Goal: Information Seeking & Learning: Learn about a topic

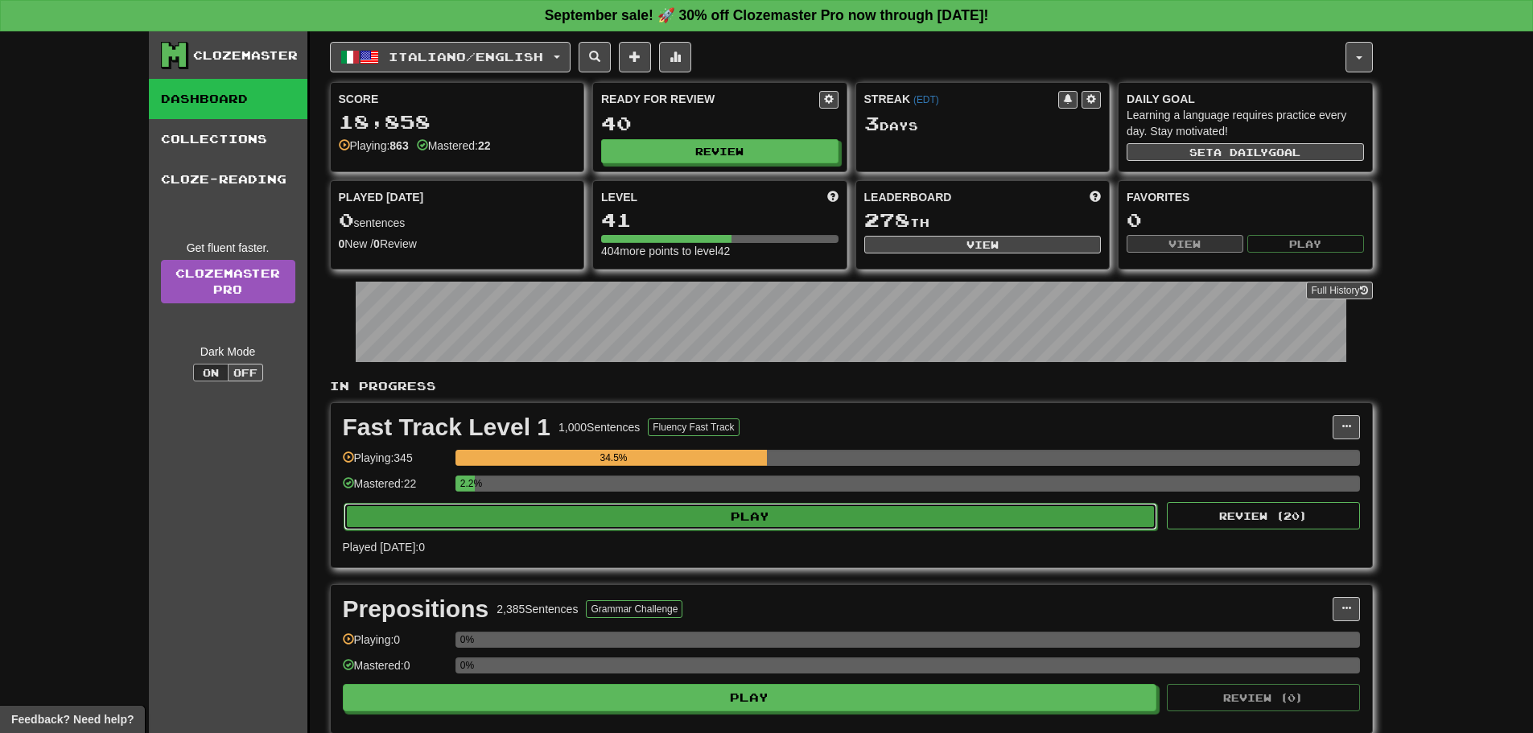
click at [598, 518] on button "Play" at bounding box center [751, 516] width 815 height 27
select select "**"
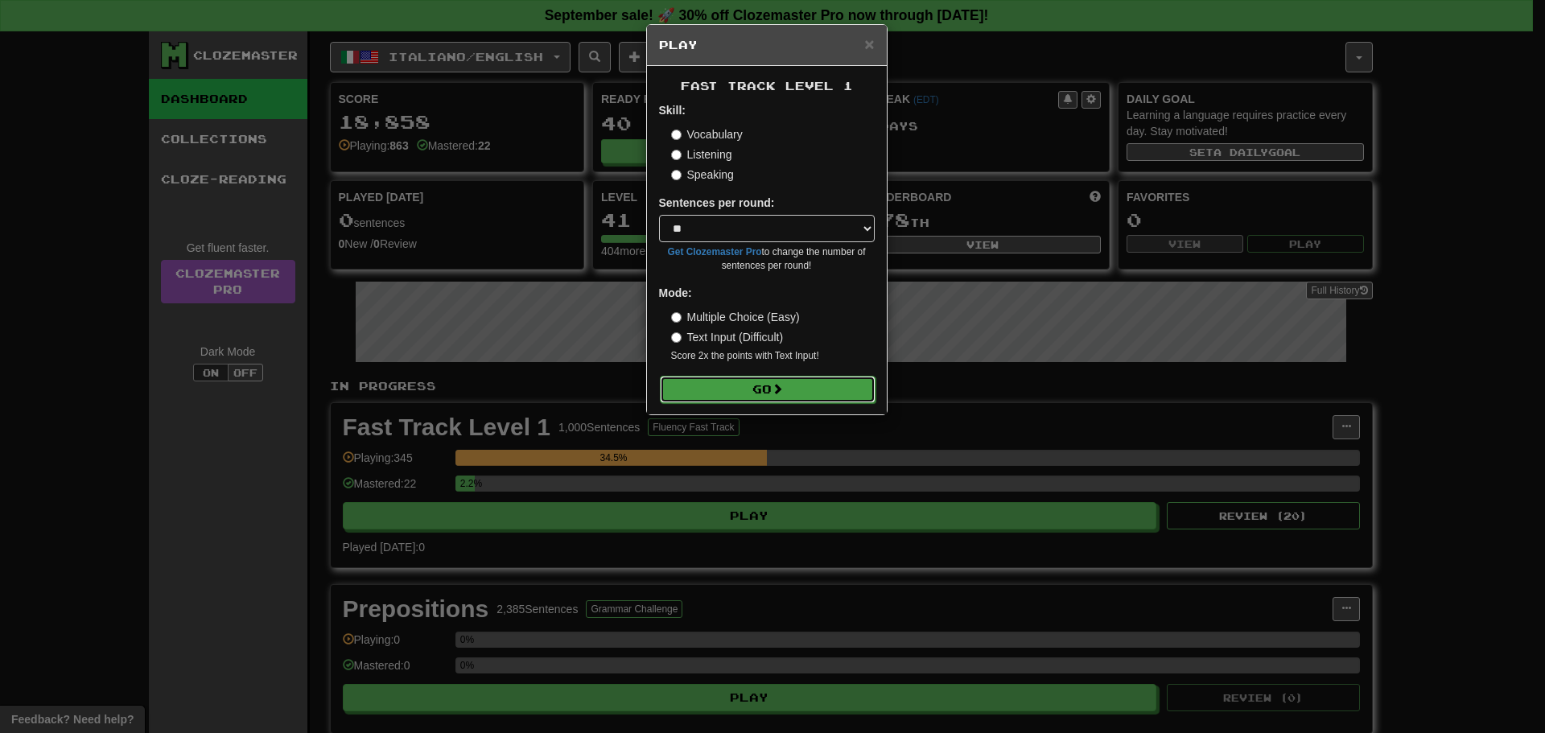
click at [736, 378] on button "Go" at bounding box center [768, 389] width 216 height 27
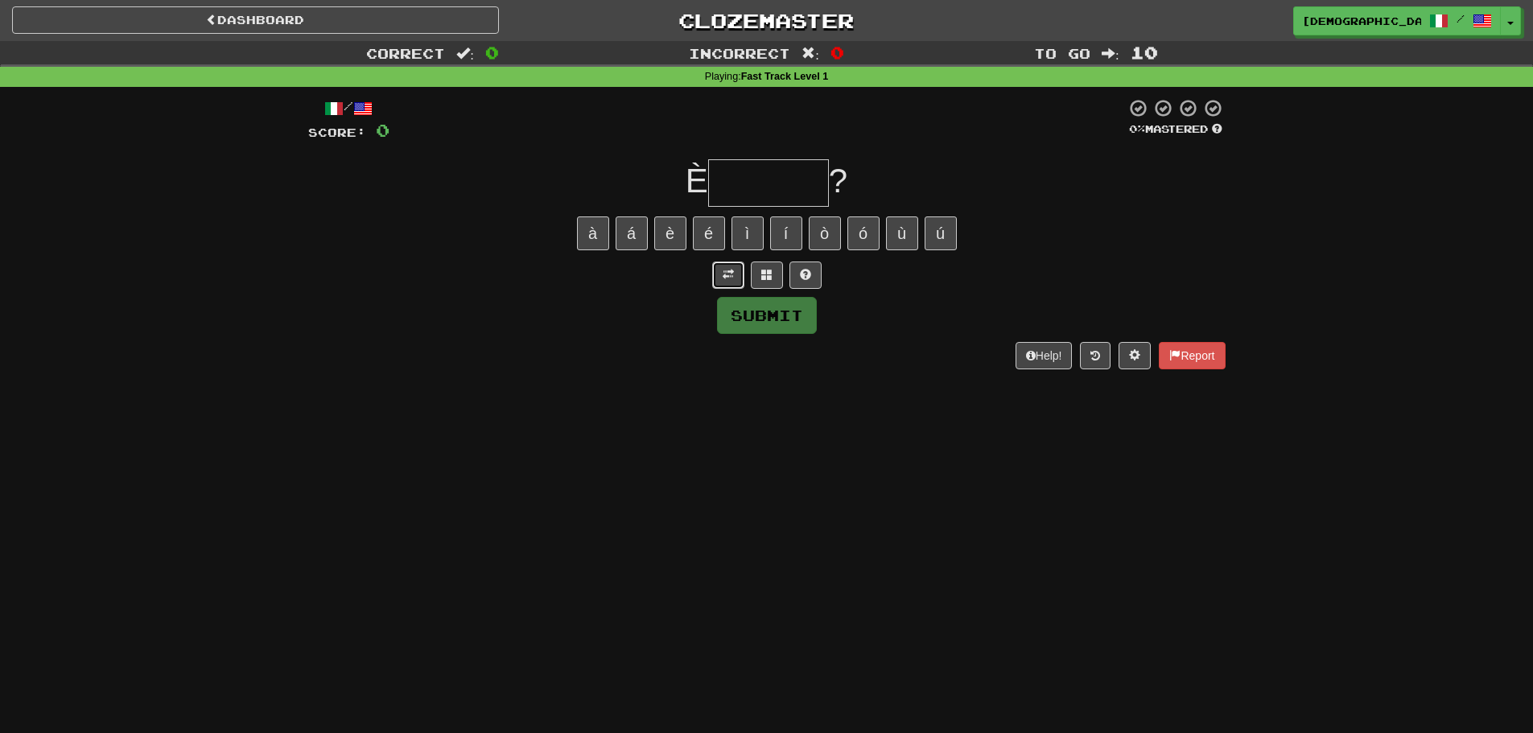
click at [719, 282] on button at bounding box center [728, 275] width 32 height 27
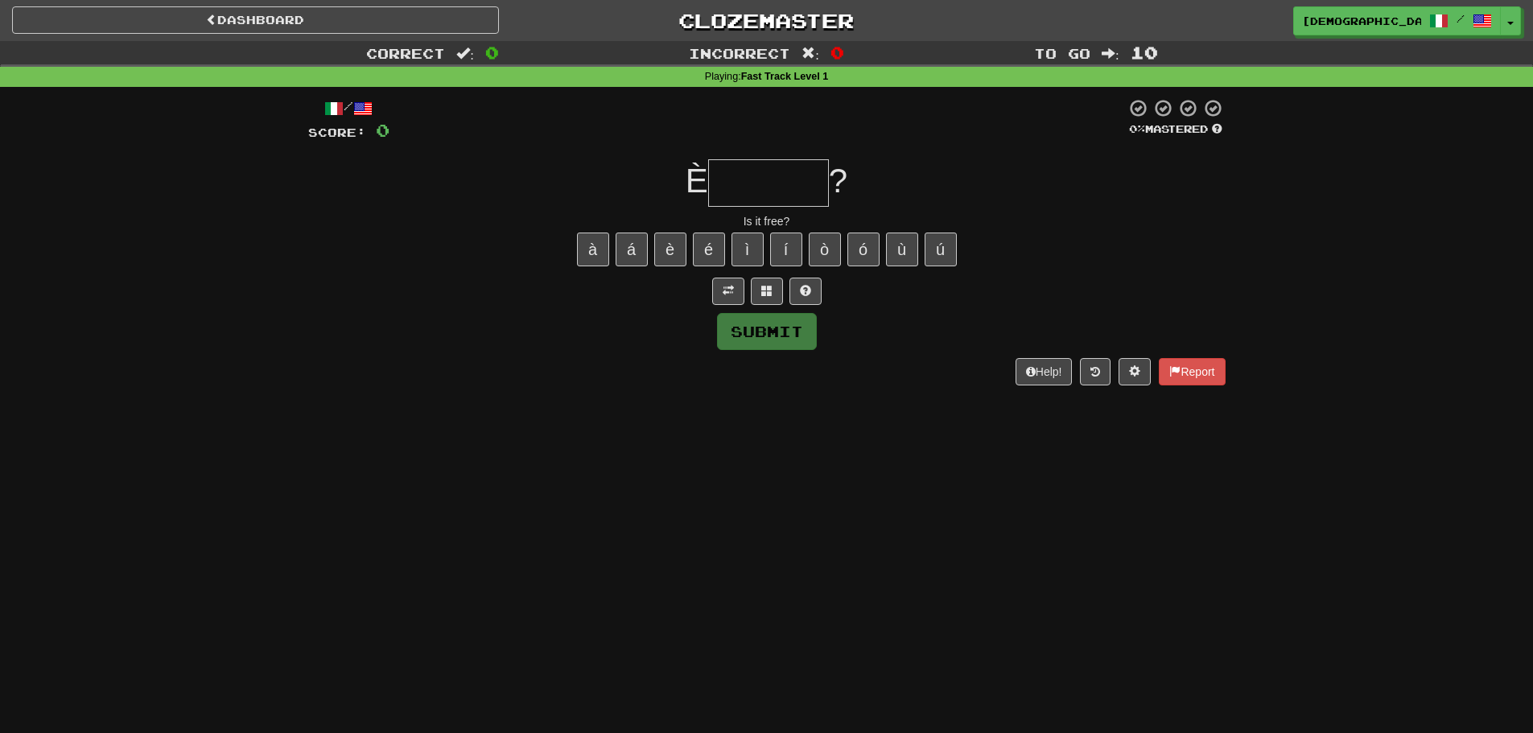
click at [758, 188] on input "text" at bounding box center [768, 182] width 121 height 47
type input "*"
